Goal: Book appointment/travel/reservation

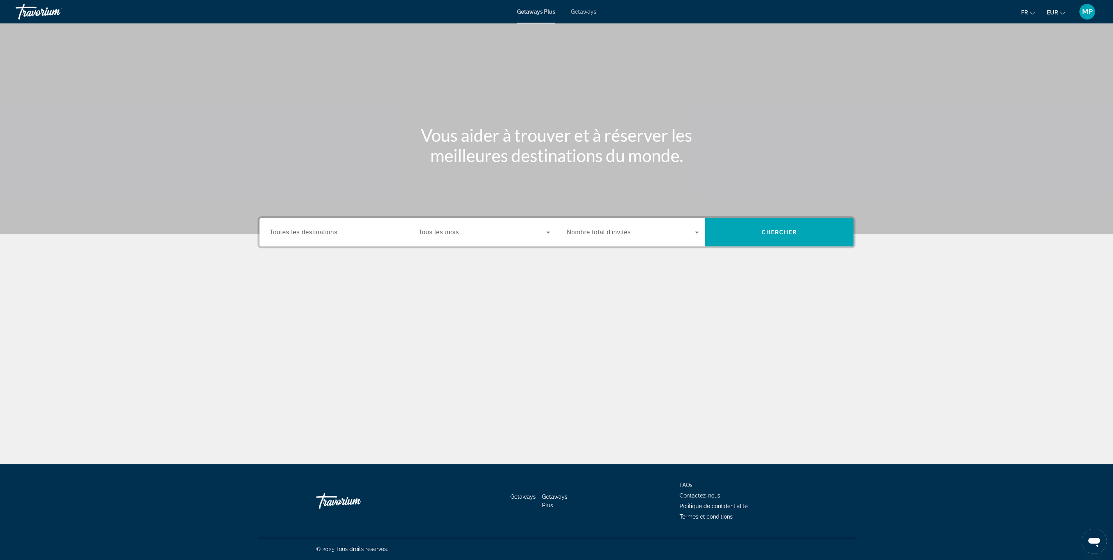
scroll to position [213, 0]
click at [270, 244] on div "Search widget" at bounding box center [336, 233] width 132 height 22
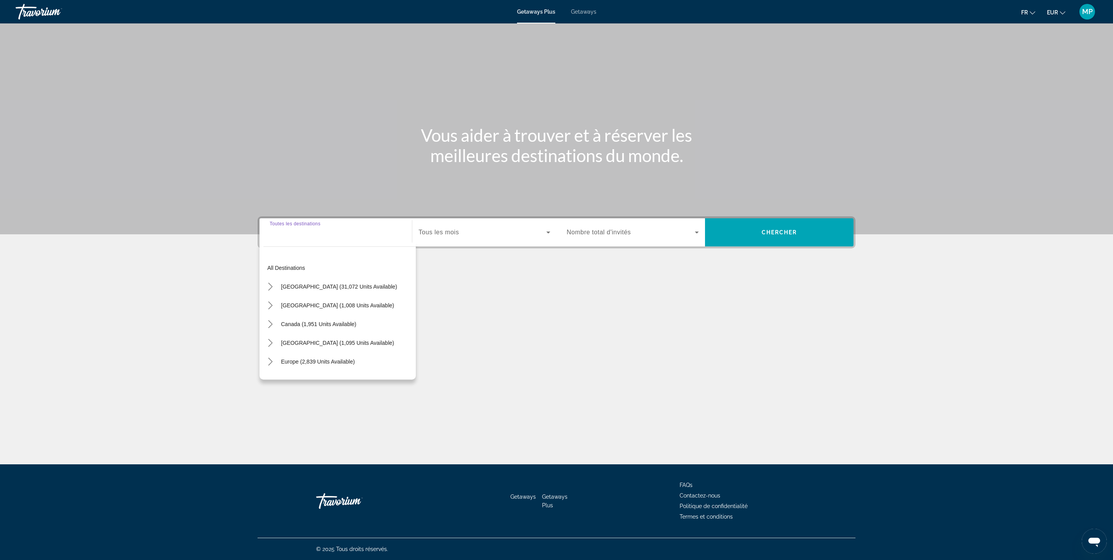
scroll to position [312, 0]
click at [281, 340] on span "[GEOGRAPHIC_DATA] (1,095 units available)" at bounding box center [337, 343] width 113 height 6
type input "**********"
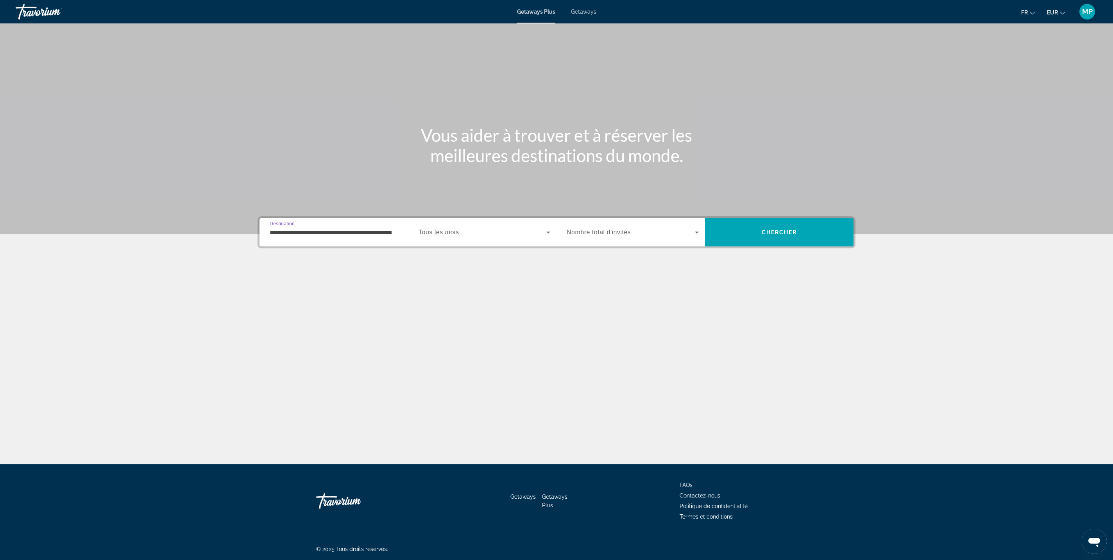
click at [487, 222] on div "Search widget" at bounding box center [485, 233] width 132 height 22
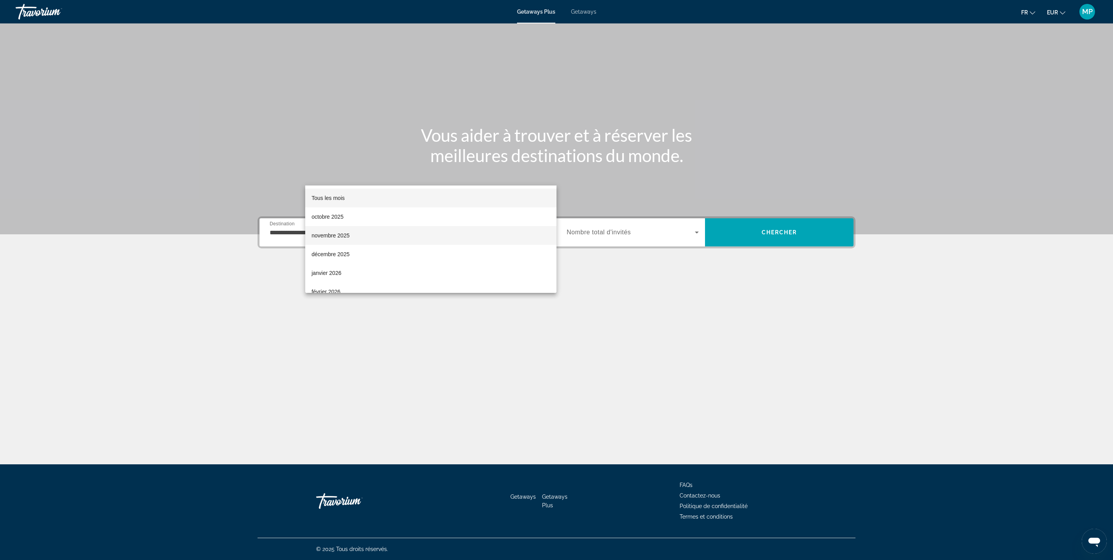
click at [349, 235] on span "novembre 2025" at bounding box center [330, 235] width 38 height 9
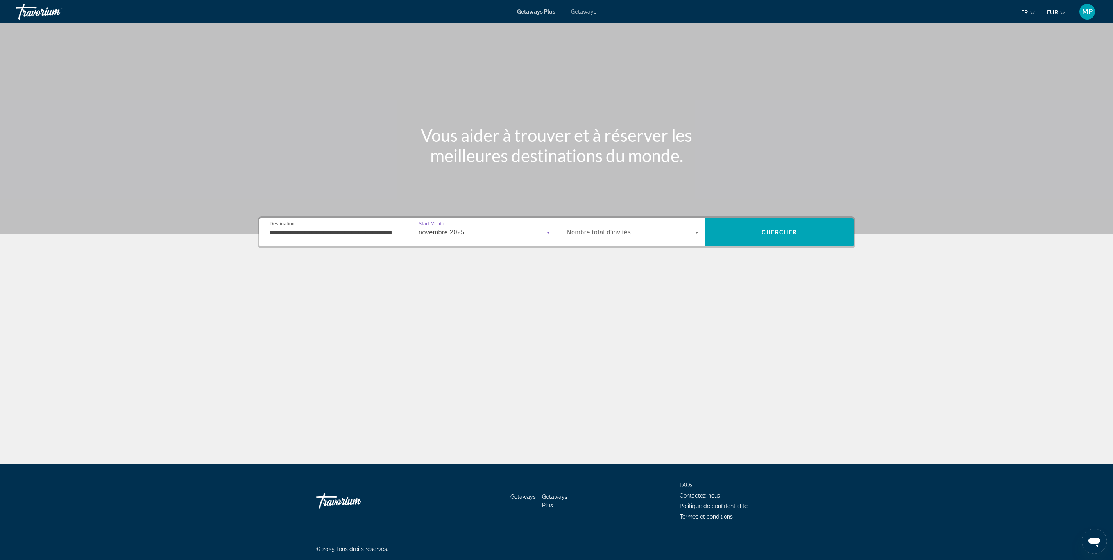
click at [695, 228] on span "Search widget" at bounding box center [631, 232] width 128 height 9
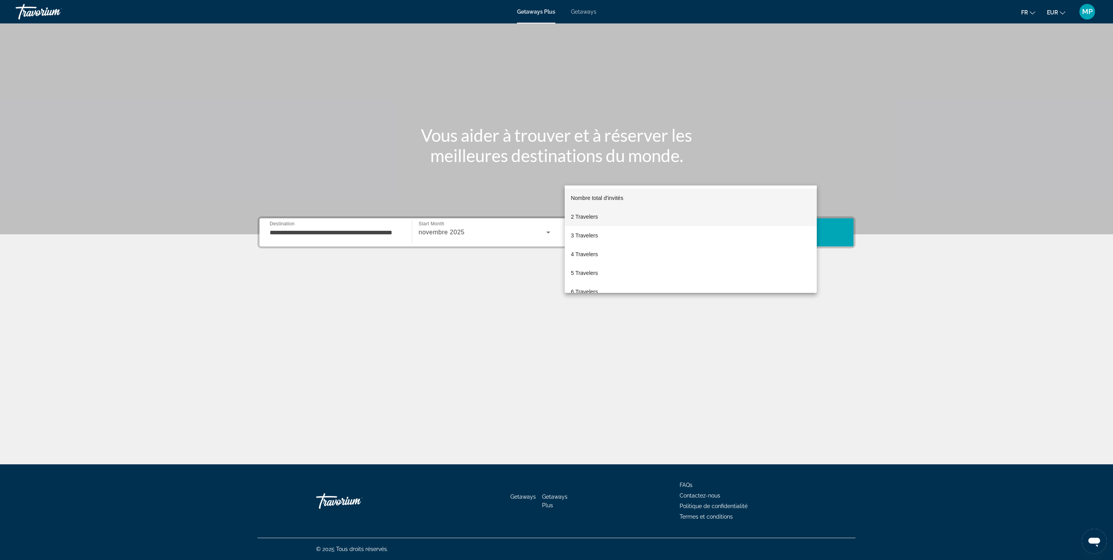
click at [696, 217] on mat-option "2 Travelers" at bounding box center [691, 217] width 252 height 19
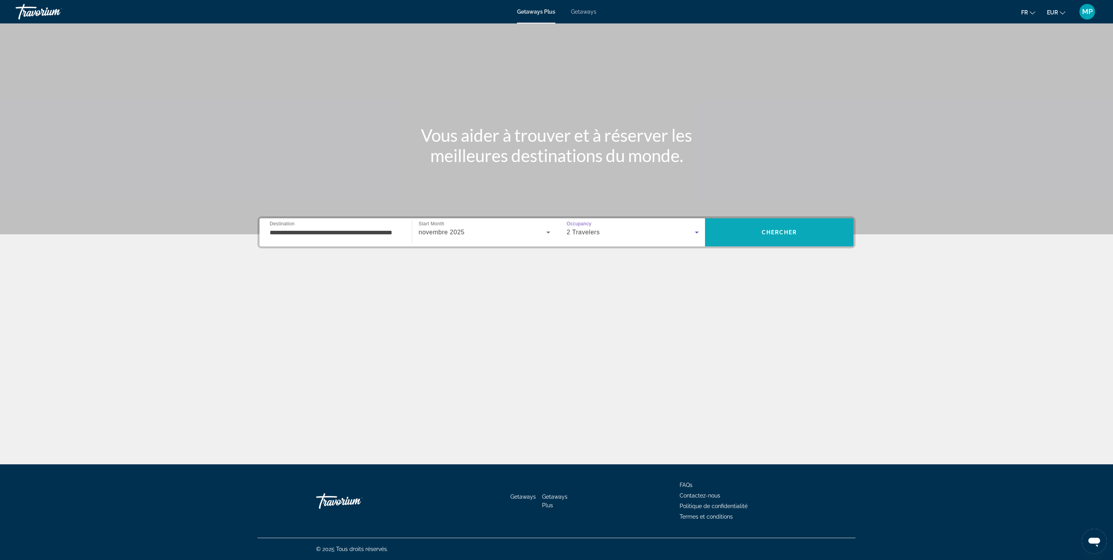
click at [854, 223] on span "Search" at bounding box center [779, 232] width 149 height 19
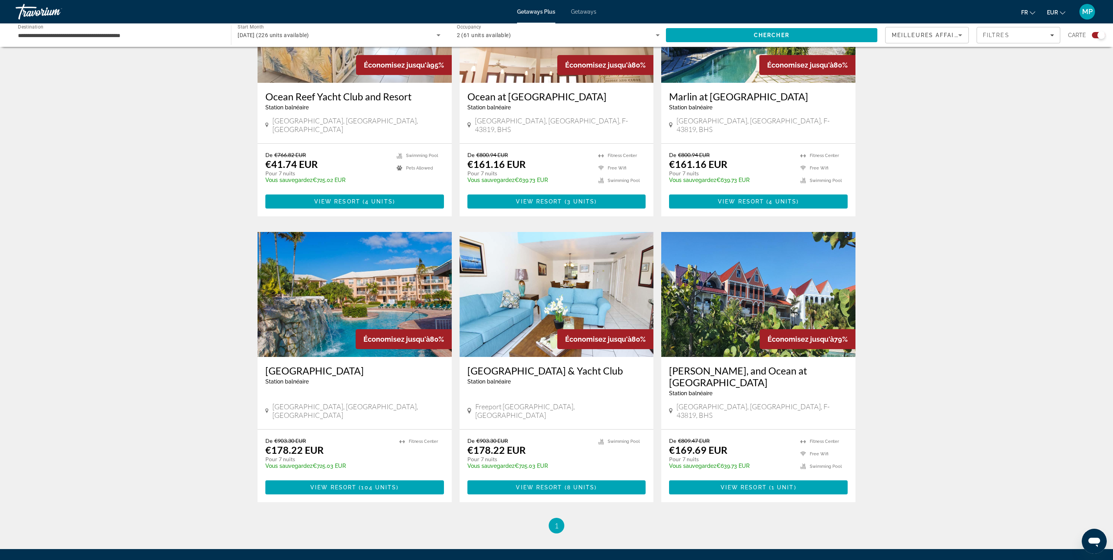
scroll to position [892, 0]
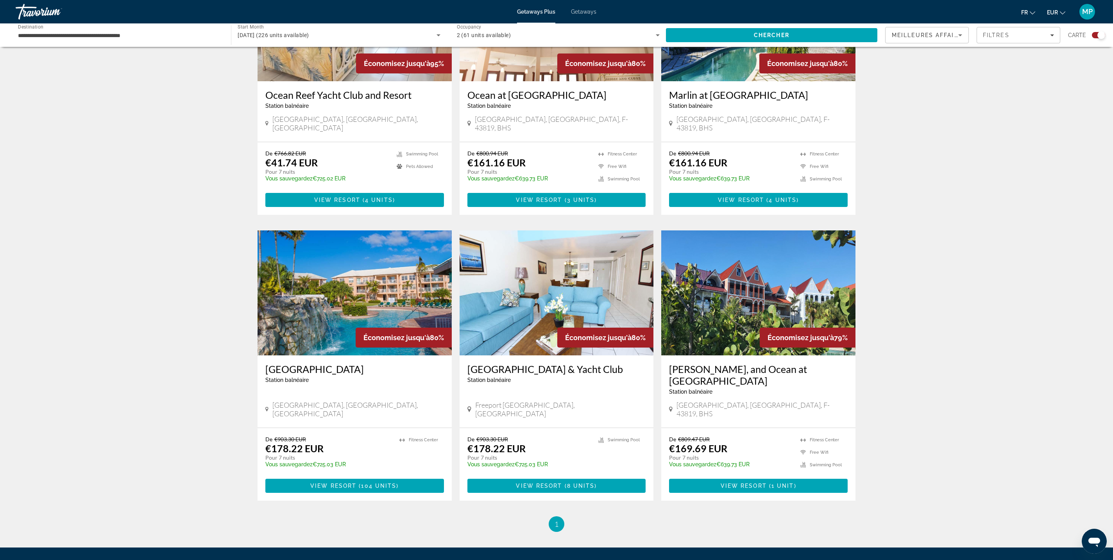
drag, startPoint x: 404, startPoint y: 327, endPoint x: 442, endPoint y: 327, distance: 37.5
drag, startPoint x: 399, startPoint y: 331, endPoint x: 650, endPoint y: 333, distance: 250.9
copy h3 "The Ocean at [GEOGRAPHIC_DATA]"
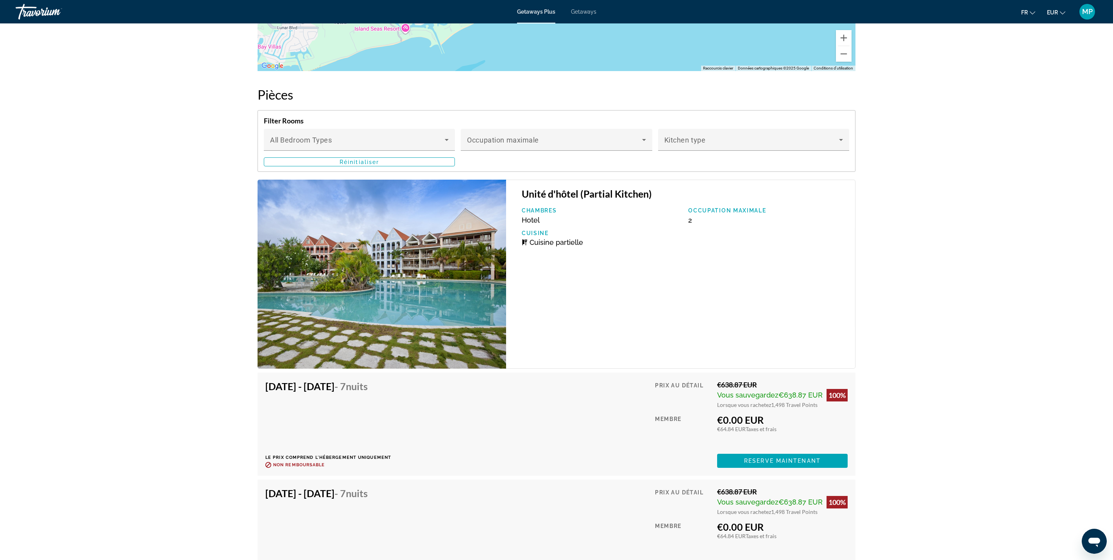
scroll to position [1264, 0]
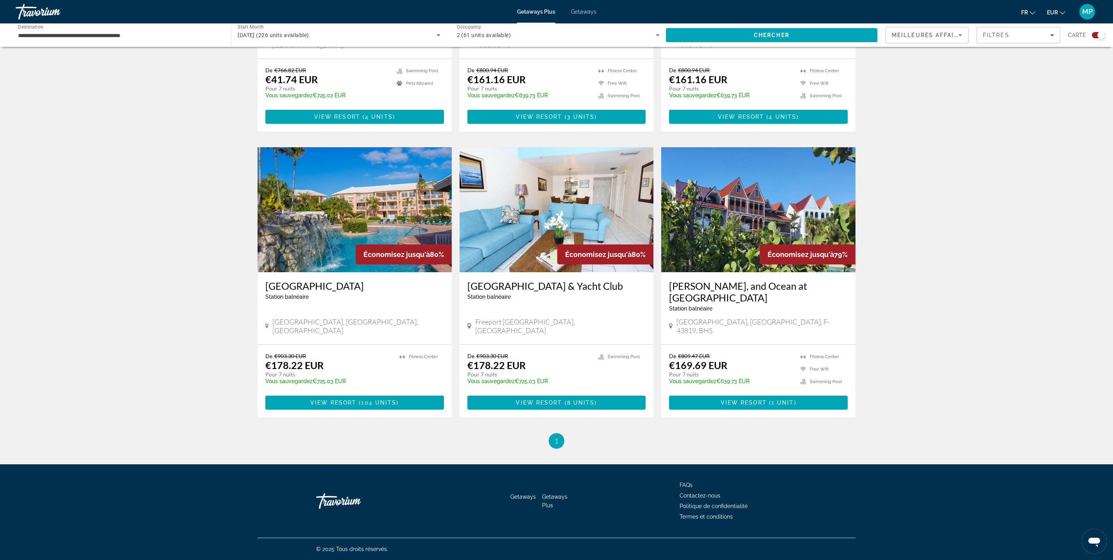
scroll to position [2189, 0]
